Goal: Task Accomplishment & Management: Manage account settings

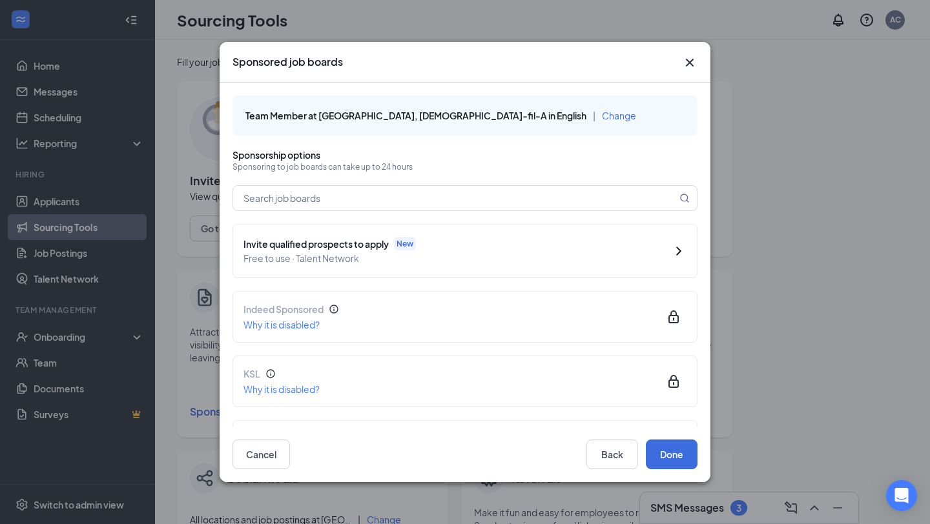
click at [687, 59] on icon "Cross" at bounding box center [690, 63] width 8 height 8
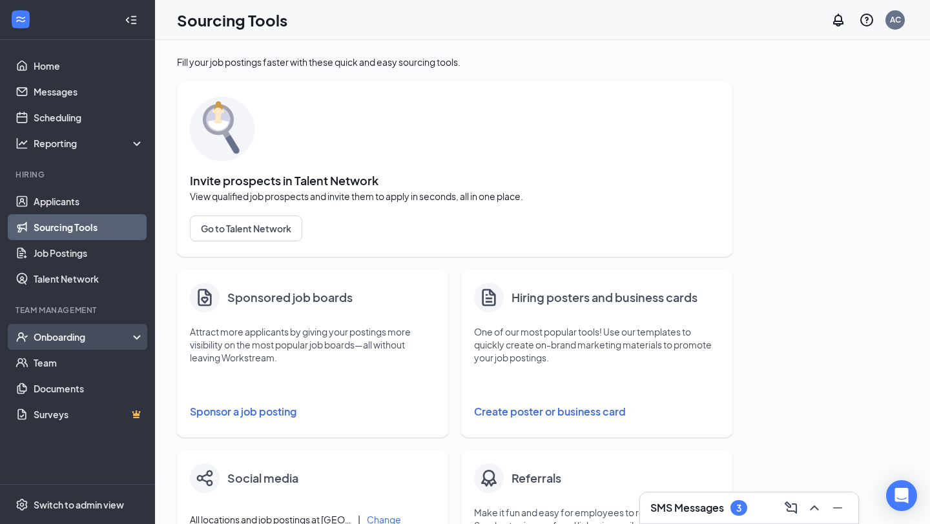
click at [72, 336] on div "Onboarding" at bounding box center [83, 337] width 99 height 13
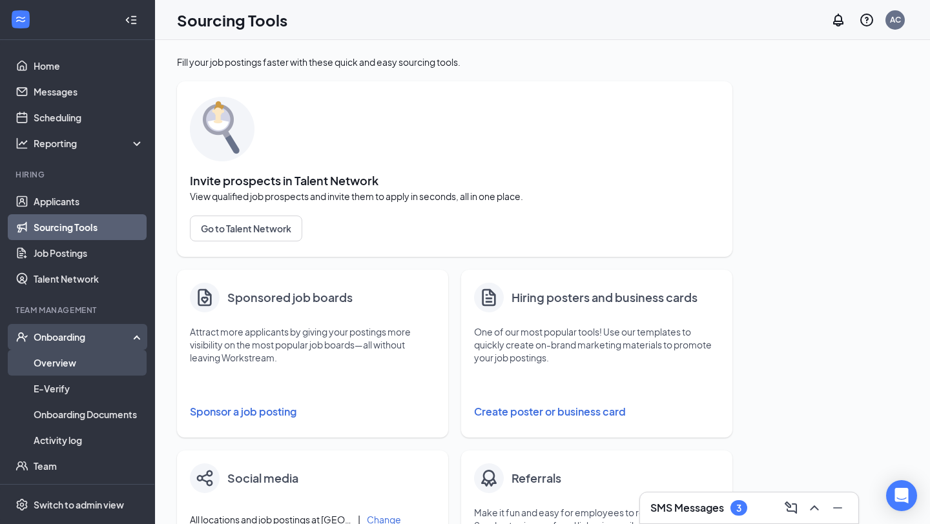
click at [63, 359] on link "Overview" at bounding box center [89, 363] width 110 height 26
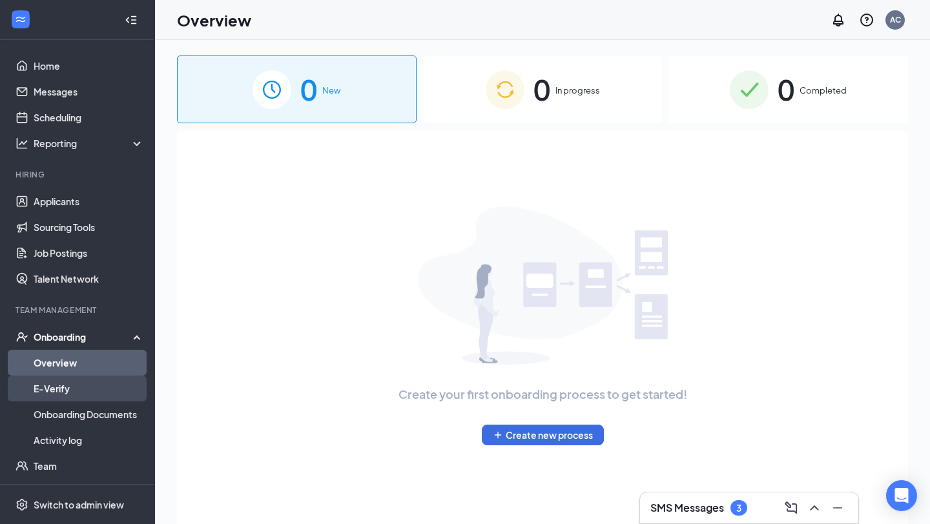
click at [55, 384] on link "E-Verify" at bounding box center [89, 389] width 110 height 26
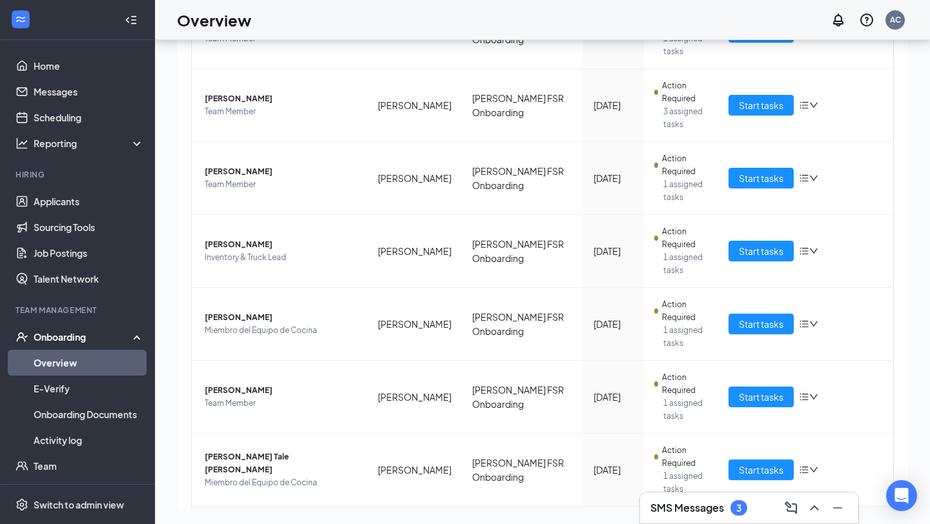
scroll to position [353, 0]
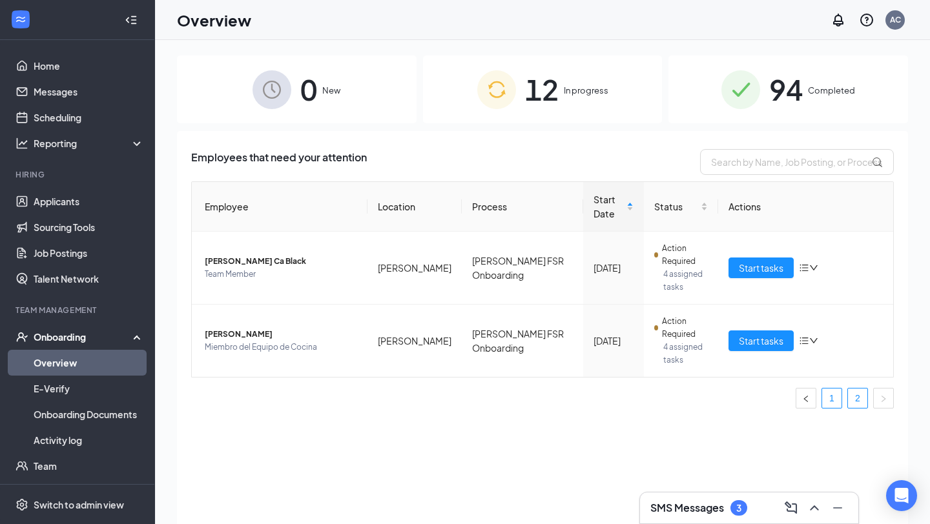
click at [832, 388] on li "1" at bounding box center [831, 398] width 21 height 21
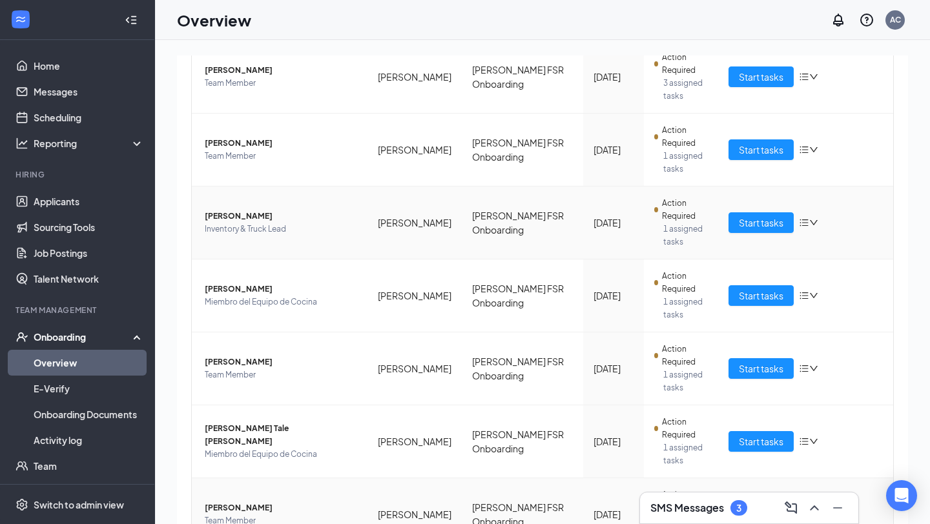
scroll to position [353, 0]
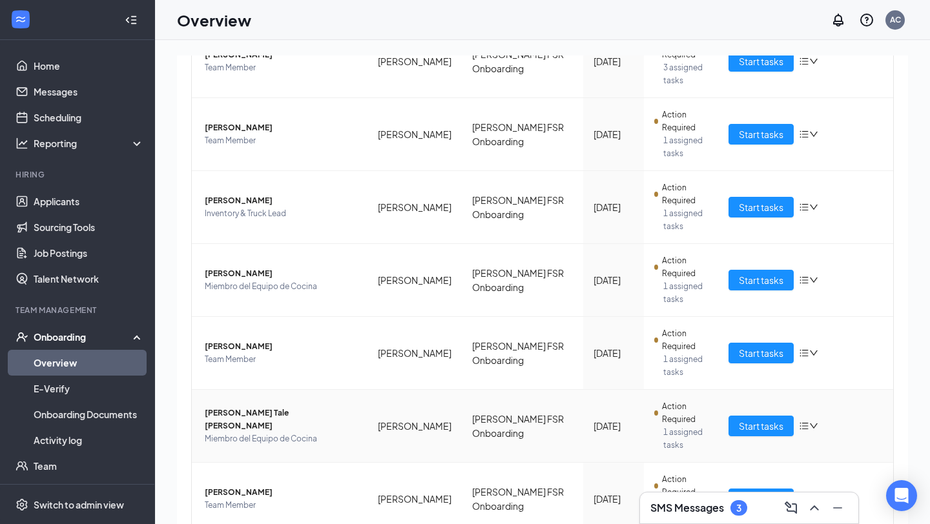
click at [325, 407] on span "[PERSON_NAME] Tale [PERSON_NAME]" at bounding box center [281, 420] width 152 height 26
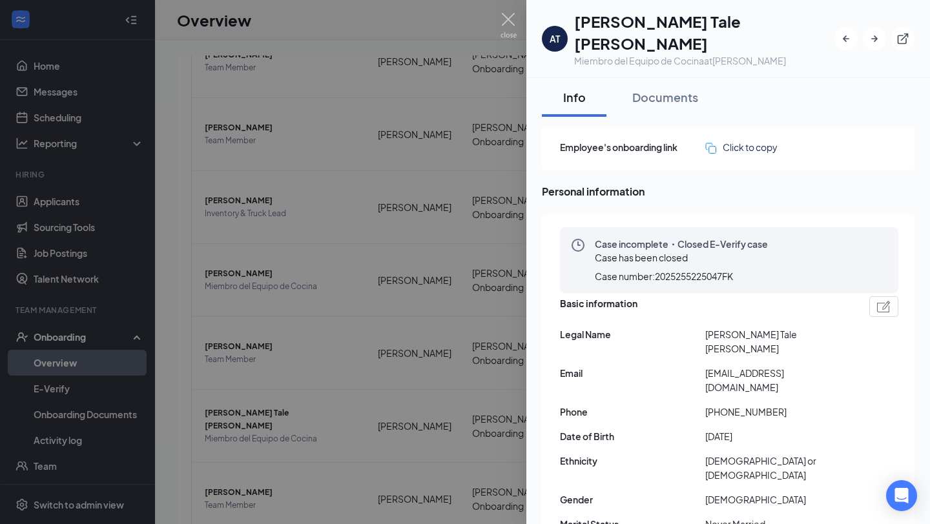
click at [504, 15] on img at bounding box center [508, 25] width 16 height 25
